Goal: Task Accomplishment & Management: Use online tool/utility

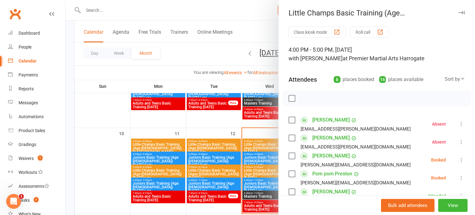
scroll to position [98, 0]
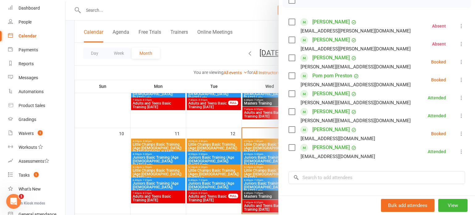
click at [206, 115] on div at bounding box center [271, 107] width 410 height 215
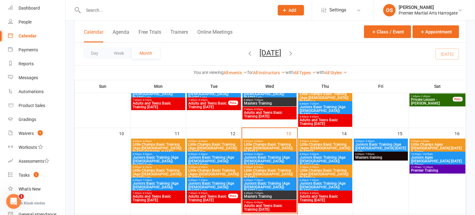
click at [103, 12] on input "text" at bounding box center [175, 10] width 188 height 9
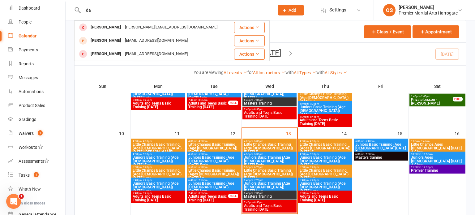
type input "d"
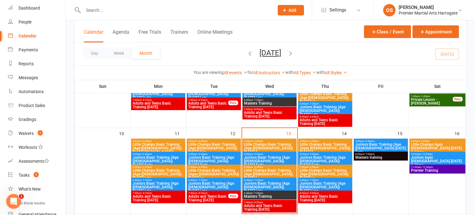
click at [267, 160] on span "Juniors Basic Training (Age [DEMOGRAPHIC_DATA]) [DATE] Early" at bounding box center [270, 161] width 52 height 11
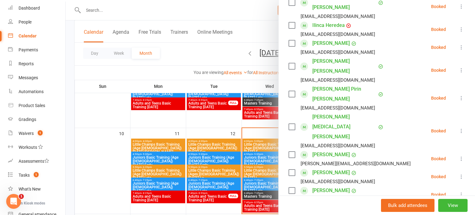
scroll to position [201, 0]
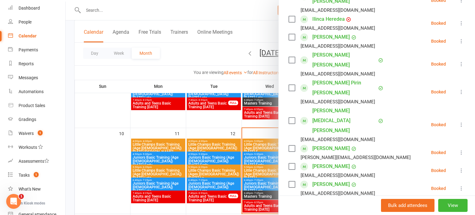
click at [268, 183] on div at bounding box center [271, 107] width 410 height 215
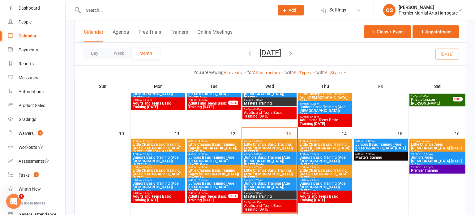
click at [268, 183] on span "Juniors Basic Training (Age [DEMOGRAPHIC_DATA]) [DATE] Late" at bounding box center [270, 187] width 52 height 11
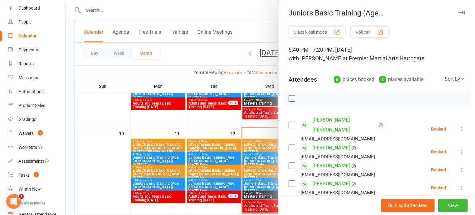
click at [256, 163] on div at bounding box center [271, 107] width 410 height 215
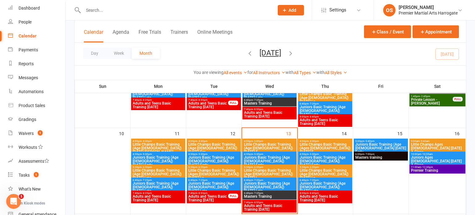
click at [255, 160] on span "Juniors Basic Training (Age [DEMOGRAPHIC_DATA]) [DATE] Early" at bounding box center [270, 161] width 52 height 11
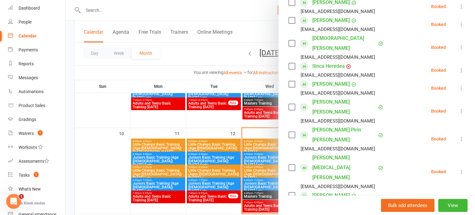
scroll to position [155, 0]
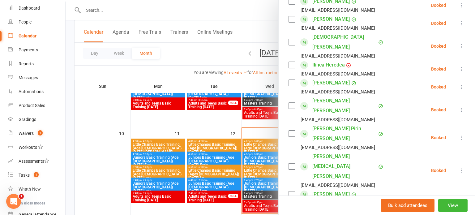
click at [461, 167] on icon at bounding box center [462, 170] width 6 height 6
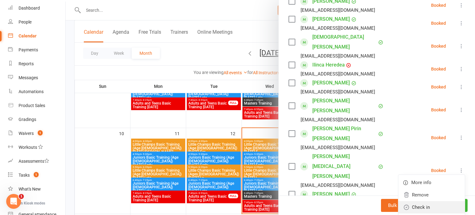
click at [427, 201] on link "Check in" at bounding box center [432, 207] width 67 height 12
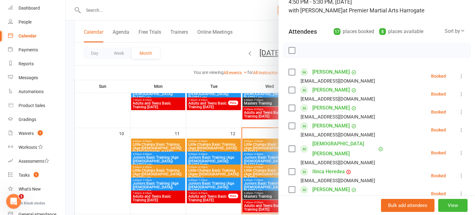
scroll to position [48, 0]
click at [462, 96] on icon at bounding box center [462, 94] width 6 height 6
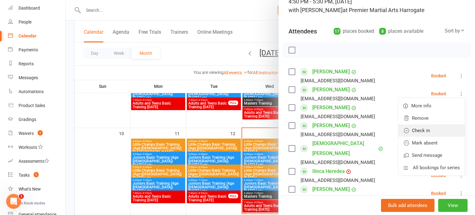
click at [444, 127] on link "Check in" at bounding box center [432, 130] width 67 height 12
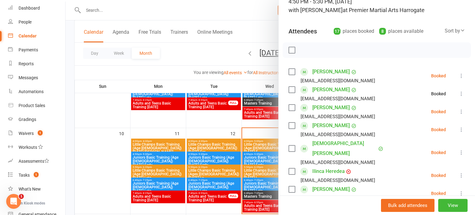
click at [463, 73] on icon at bounding box center [462, 76] width 6 height 6
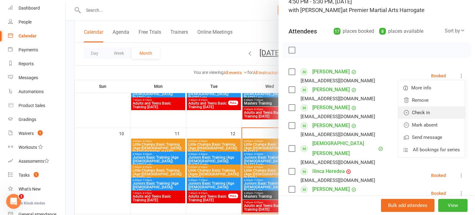
click at [428, 111] on link "Check in" at bounding box center [432, 112] width 67 height 12
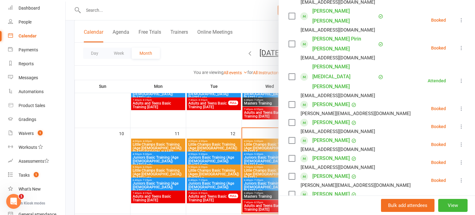
scroll to position [288, 0]
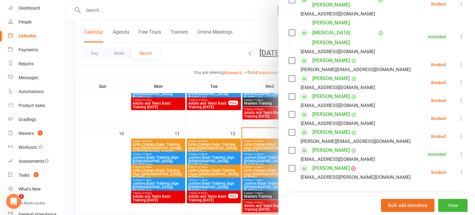
click at [340, 165] on div "Class kiosk mode Roll call 4:50 PM - 5:30 PM, [DATE] with [PERSON_NAME] at Prem…" at bounding box center [377, 15] width 197 height 555
click at [340, 192] on input "search" at bounding box center [377, 198] width 177 height 13
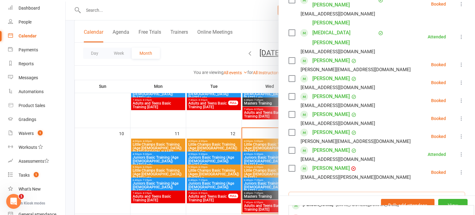
scroll to position [0, 0]
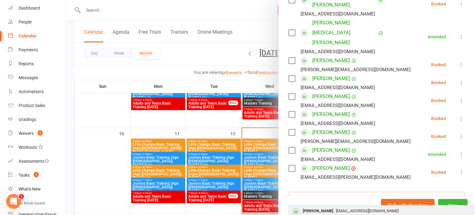
type input "[PERSON_NAME]"
click at [325, 207] on div "[PERSON_NAME]" at bounding box center [319, 211] width 36 height 9
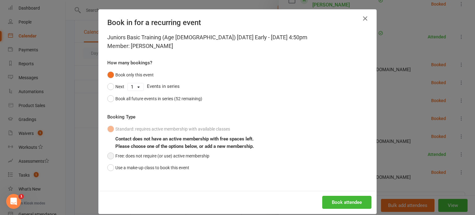
click at [150, 156] on button "Free: does not require (or use) active membership" at bounding box center [158, 156] width 102 height 12
click at [347, 200] on button "Book attendee" at bounding box center [347, 202] width 49 height 13
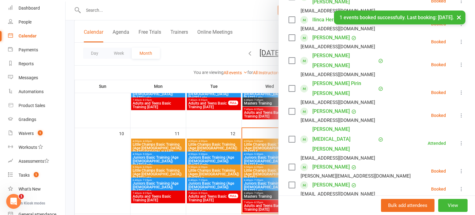
scroll to position [199, 0]
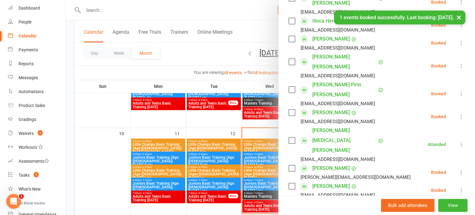
click at [460, 114] on icon at bounding box center [462, 117] width 6 height 6
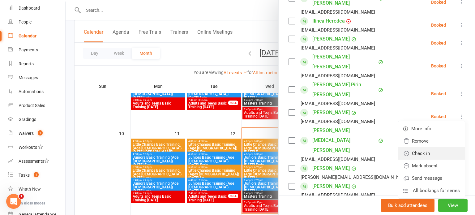
click at [430, 147] on link "Check in" at bounding box center [432, 153] width 67 height 12
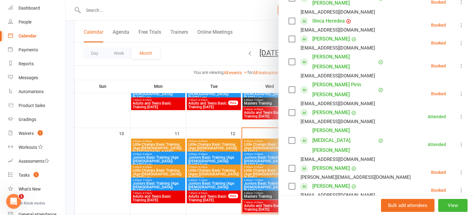
click at [463, 114] on icon at bounding box center [462, 117] width 6 height 6
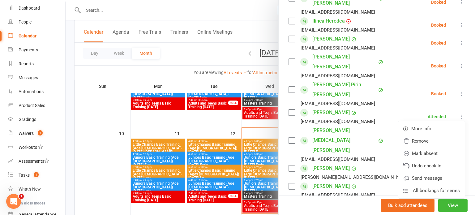
click at [463, 114] on icon at bounding box center [462, 117] width 6 height 6
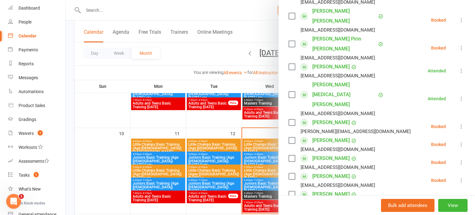
scroll to position [247, 0]
